Goal: Task Accomplishment & Management: Use online tool/utility

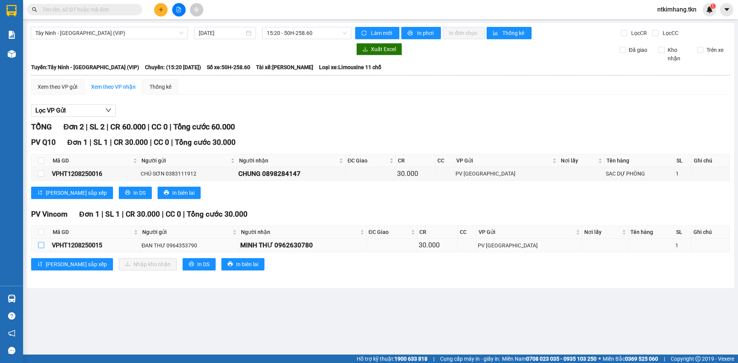
click at [42, 246] on input "checkbox" at bounding box center [41, 245] width 6 height 6
checkbox input "true"
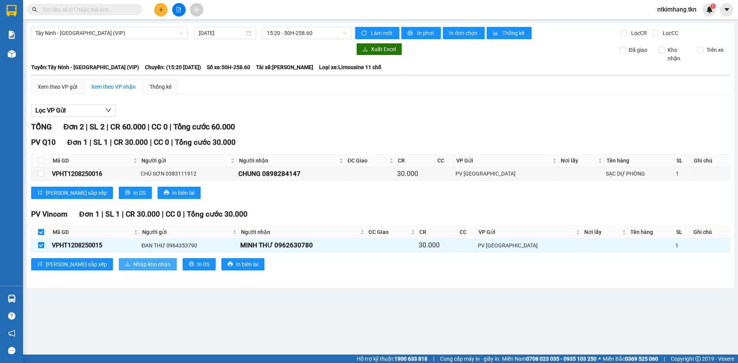
click at [133, 266] on span "Nhập kho nhận" at bounding box center [151, 264] width 37 height 8
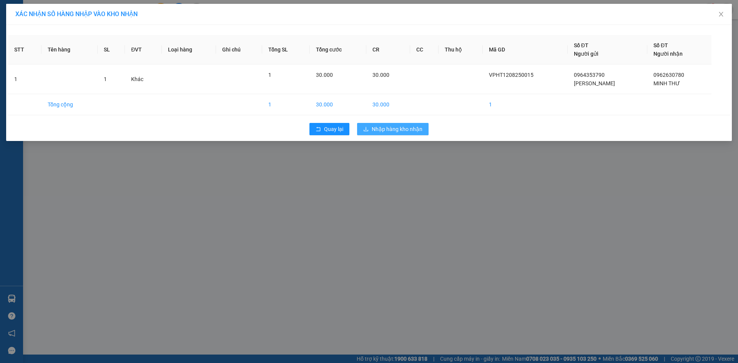
click at [396, 130] on span "Nhập hàng kho nhận" at bounding box center [397, 129] width 51 height 8
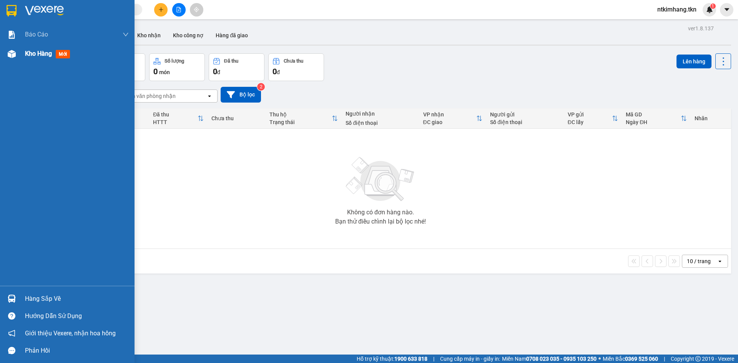
click at [27, 54] on span "Kho hàng" at bounding box center [38, 53] width 27 height 7
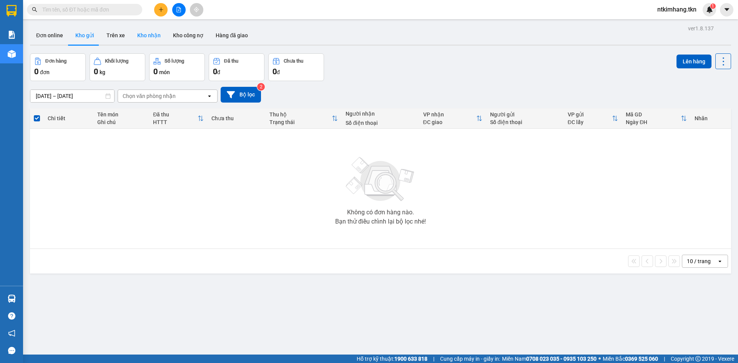
click at [146, 33] on button "Kho nhận" at bounding box center [149, 35] width 36 height 18
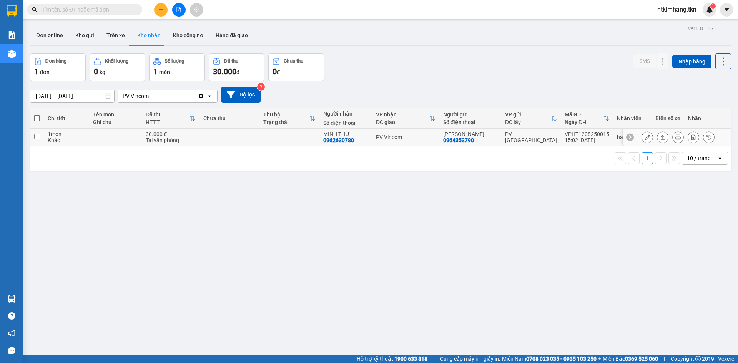
click at [35, 136] on input "checkbox" at bounding box center [37, 137] width 6 height 6
checkbox input "true"
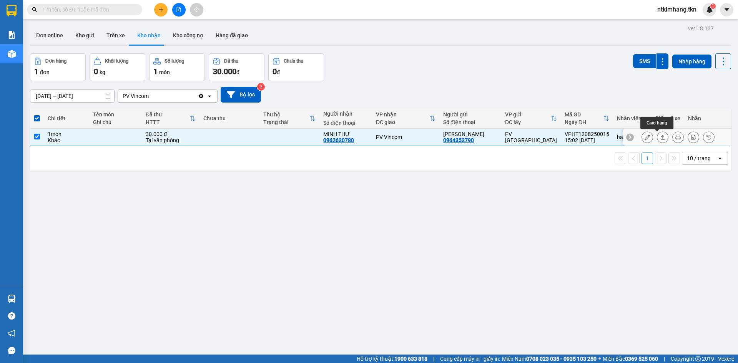
click at [661, 140] on icon at bounding box center [663, 137] width 4 height 5
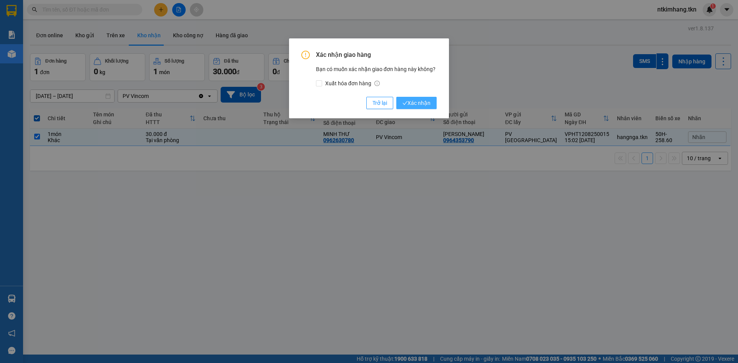
click at [416, 101] on span "Xác nhận" at bounding box center [416, 103] width 28 height 8
